Goal: Find specific page/section: Find specific page/section

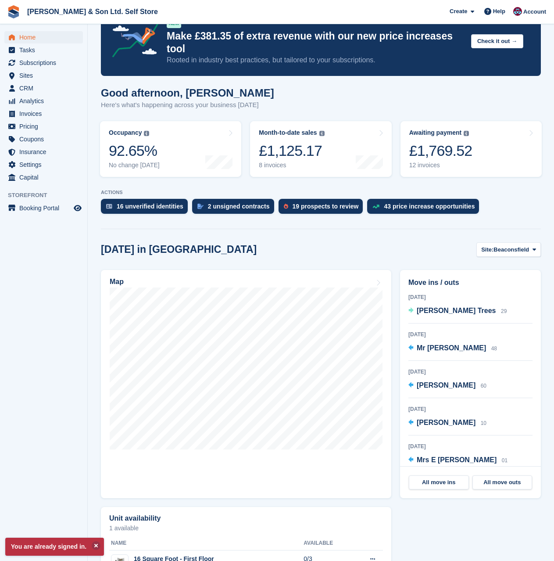
scroll to position [44, 0]
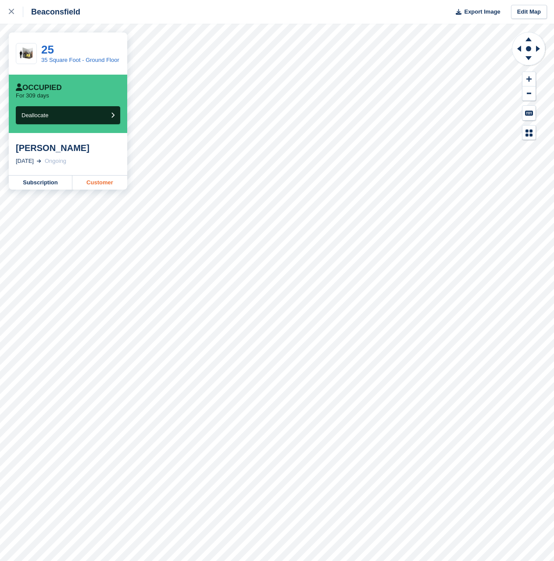
click at [93, 184] on link "Customer" at bounding box center [99, 182] width 55 height 14
click at [513, 93] on div at bounding box center [528, 86] width 35 height 108
click at [97, 179] on link "Customer" at bounding box center [99, 182] width 55 height 14
